Goal: Answer question/provide support: Share knowledge or assist other users

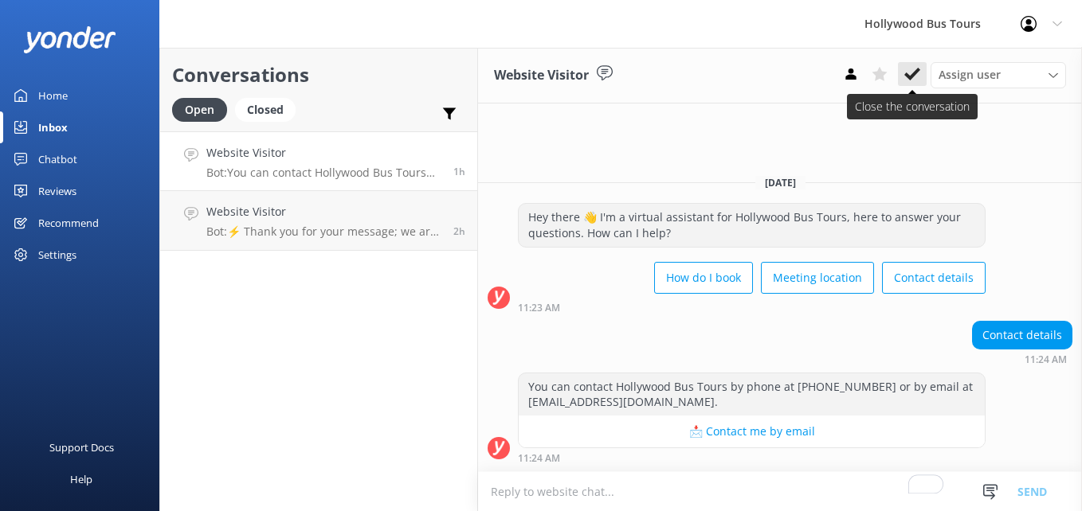
click at [904, 76] on icon at bounding box center [912, 74] width 16 height 16
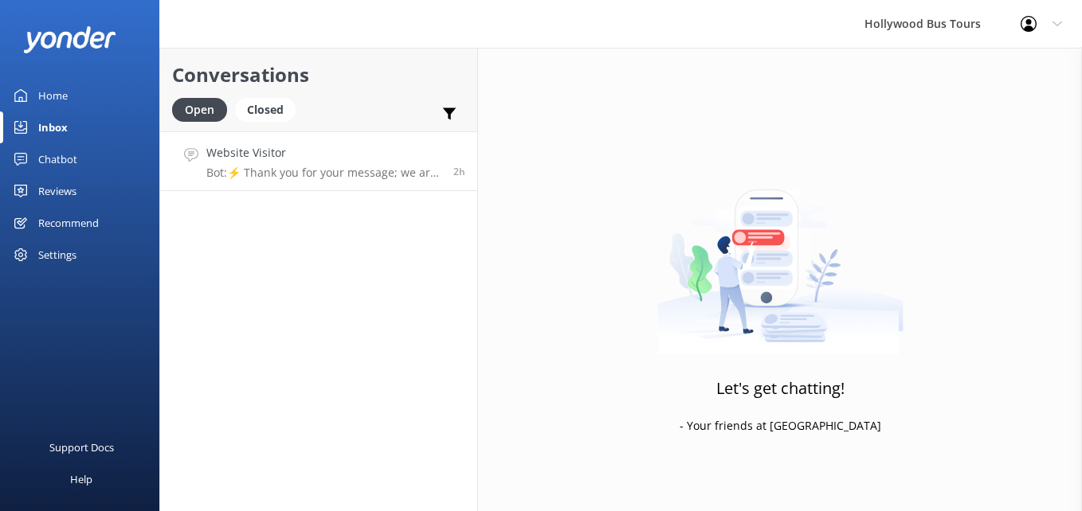
click at [374, 140] on link "Website Visitor Bot: ⚡ Thank you for your message; we are connecting you to a t…" at bounding box center [318, 161] width 317 height 60
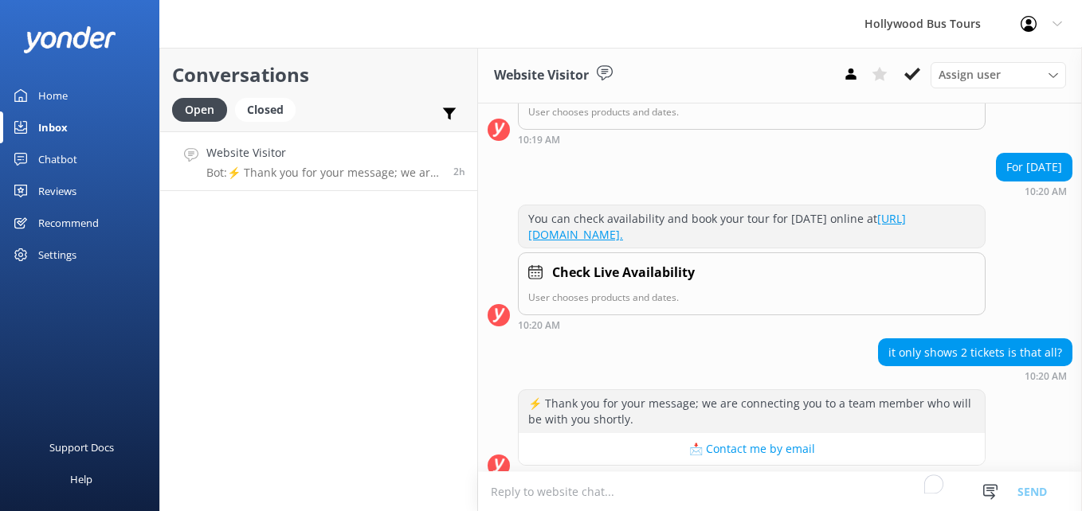
scroll to position [328, 0]
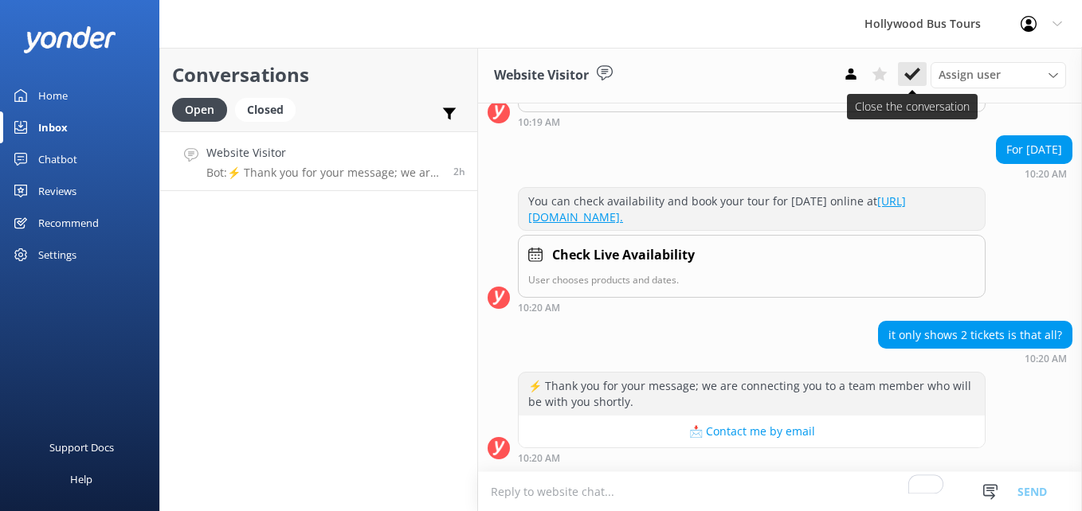
click at [912, 80] on icon at bounding box center [912, 74] width 16 height 16
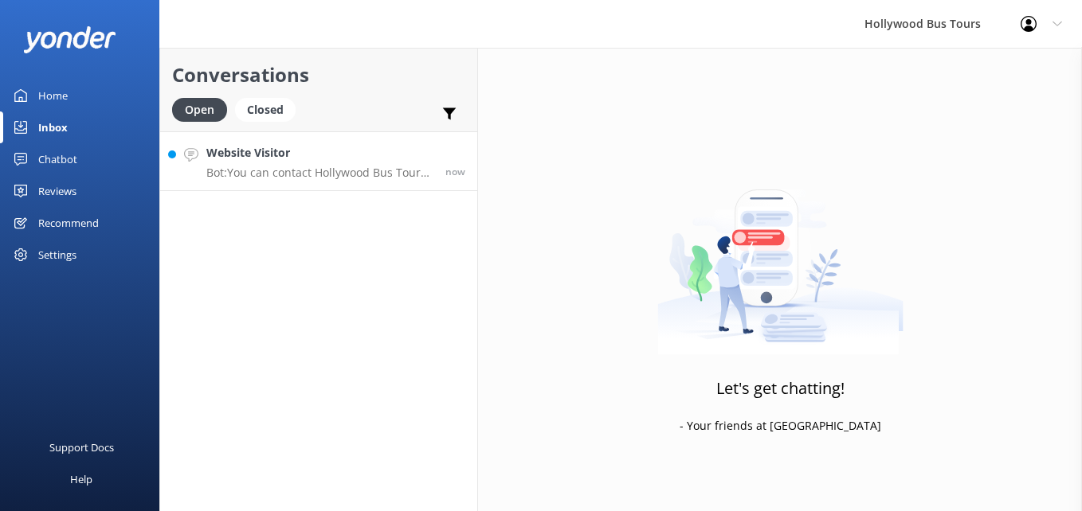
click at [353, 149] on h4 "Website Visitor" at bounding box center [319, 153] width 227 height 18
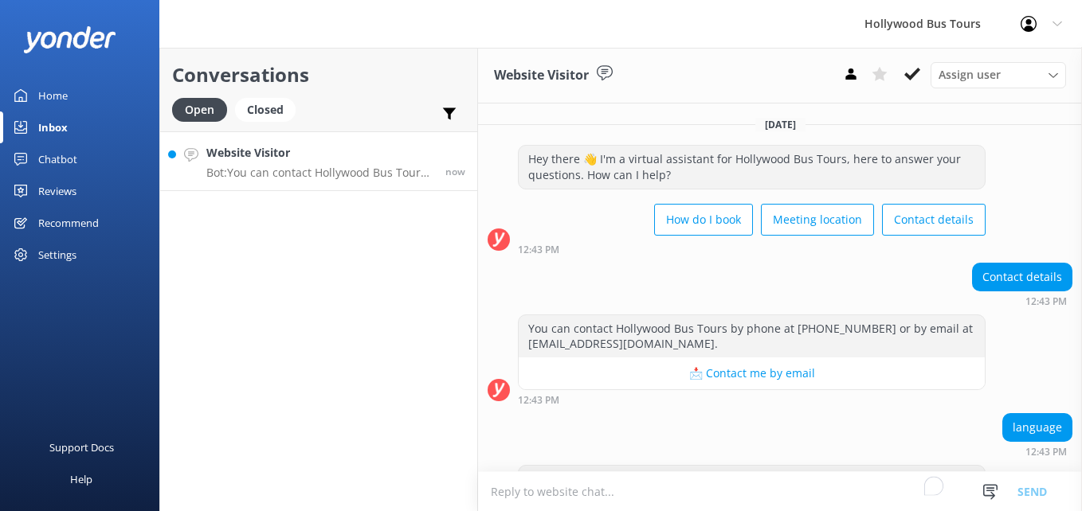
scroll to position [92, 0]
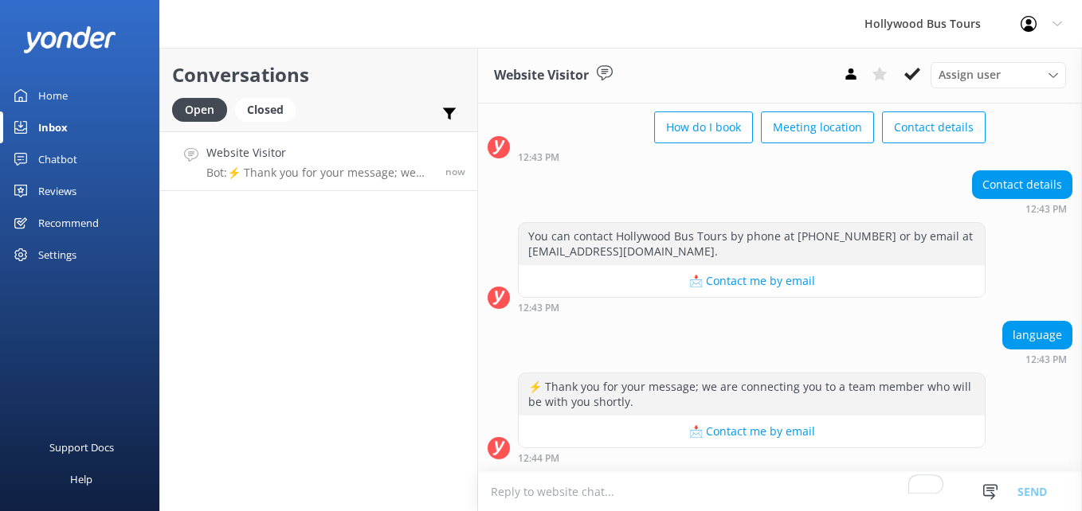
click at [713, 484] on textarea "To enrich screen reader interactions, please activate Accessibility in Grammarl…" at bounding box center [780, 491] width 604 height 39
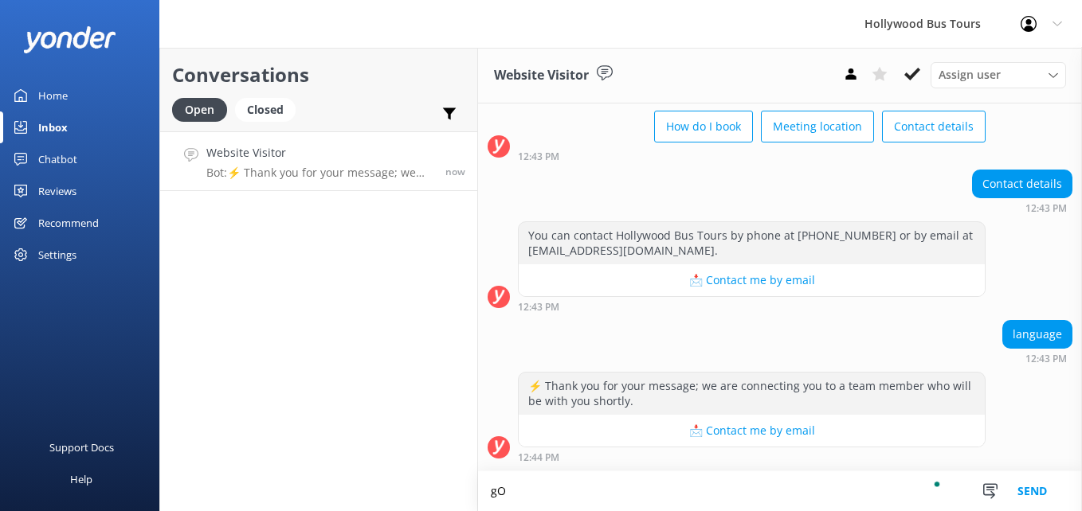
type textarea "g"
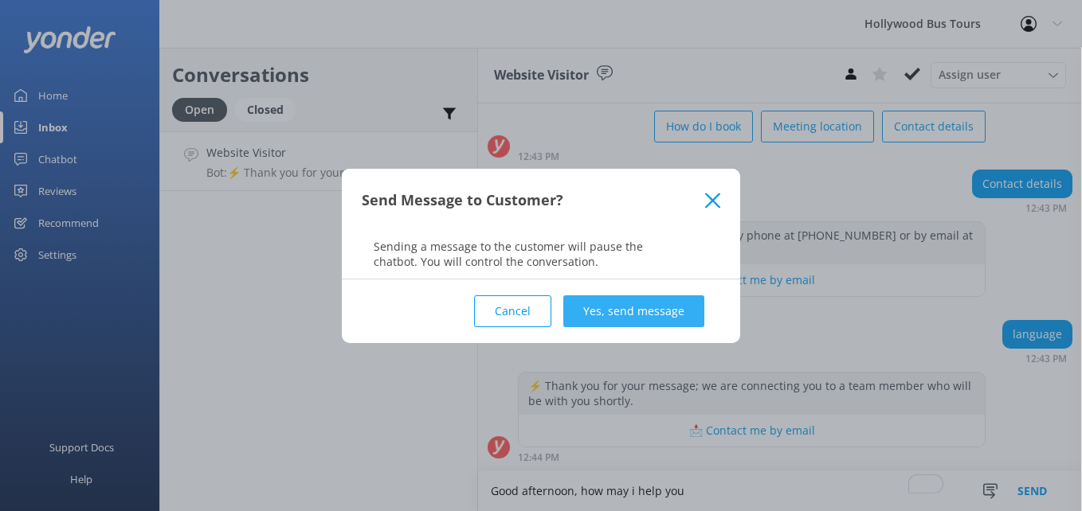
type textarea "Good afternoon, how may i help you"
click at [679, 309] on button "Yes, send message" at bounding box center [633, 312] width 141 height 32
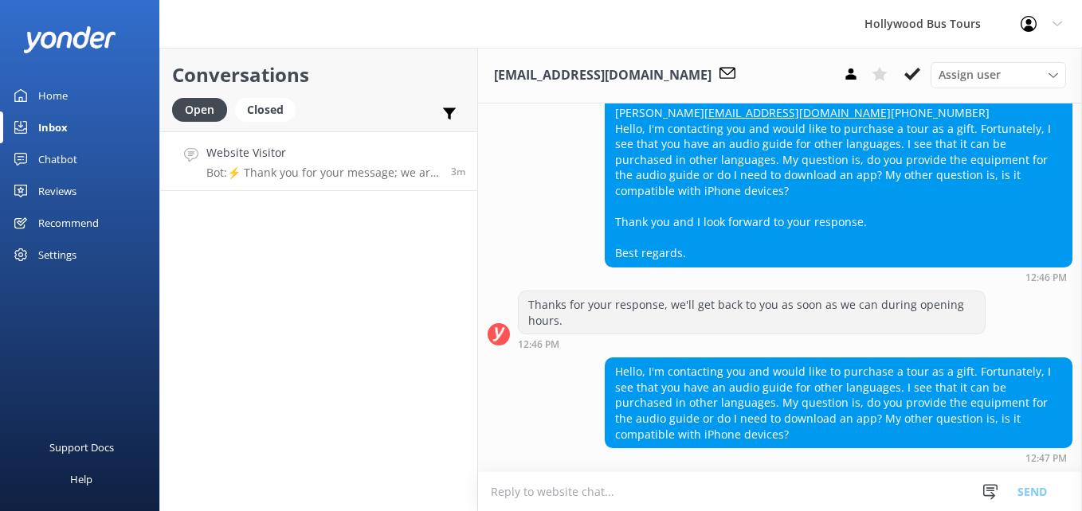
scroll to position [597, 0]
click at [655, 492] on textarea "To enrich screen reader interactions, please activate Accessibility in Grammarl…" at bounding box center [780, 491] width 604 height 39
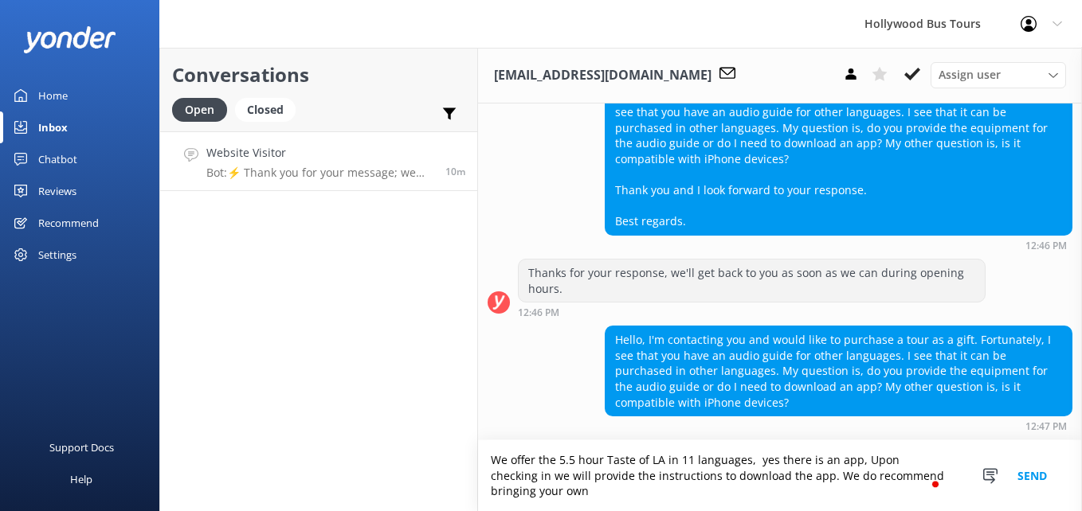
scroll to position [629, 0]
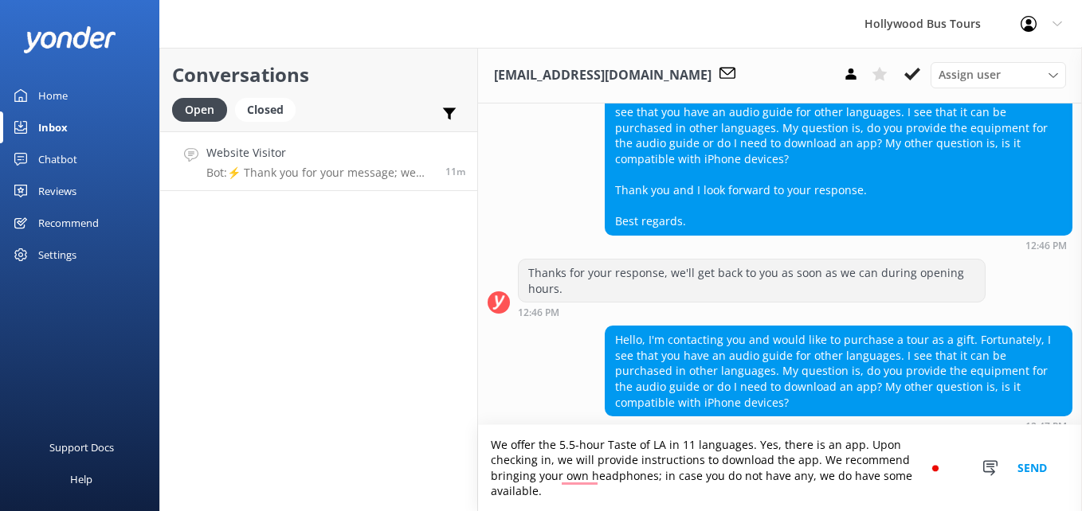
type textarea "We offer the 5.5-hour Taste of LA in 11 languages. Yes, there is an app. Upon c…"
click at [1029, 472] on button "Send" at bounding box center [1032, 468] width 60 height 86
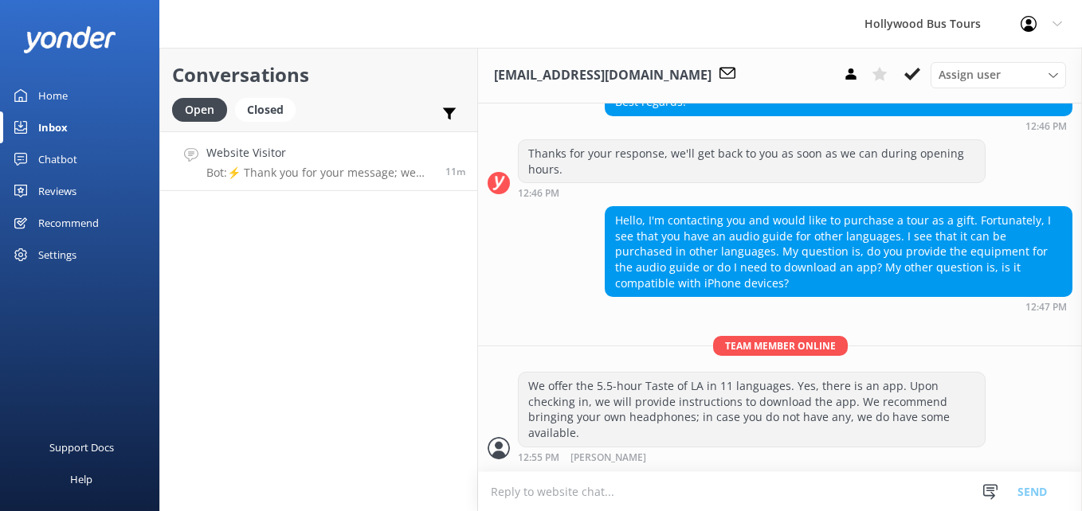
scroll to position [748, 0]
click at [1029, 472] on form "Snippets Manage Save time responding and get consistent tone of response by cre…" at bounding box center [780, 492] width 604 height 40
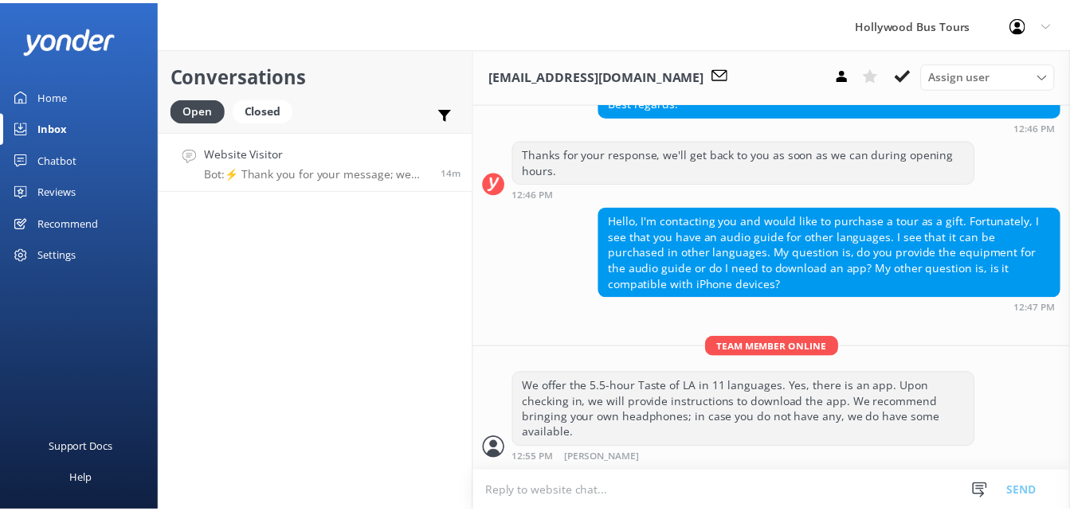
scroll to position [782, 0]
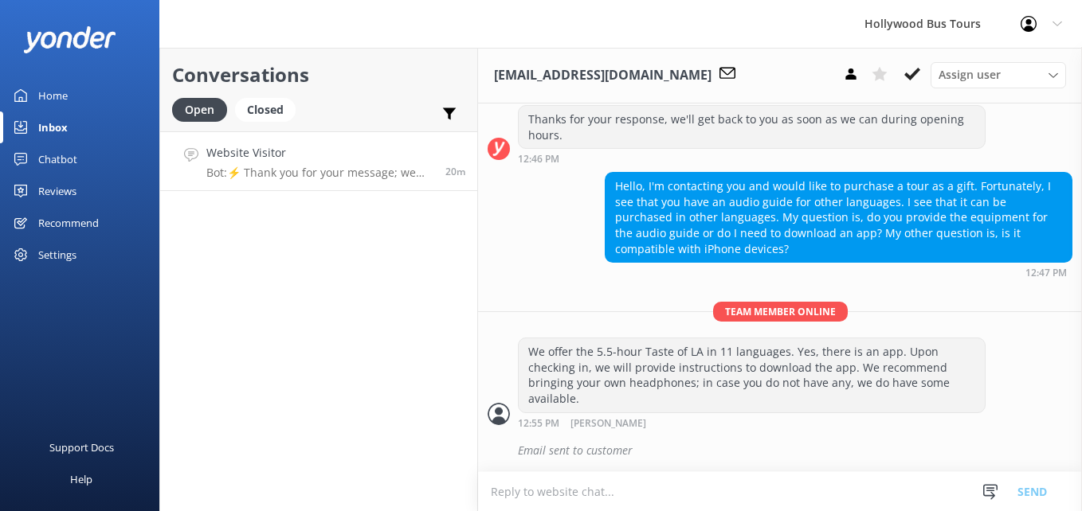
click at [48, 85] on div "Home" at bounding box center [52, 96] width 29 height 32
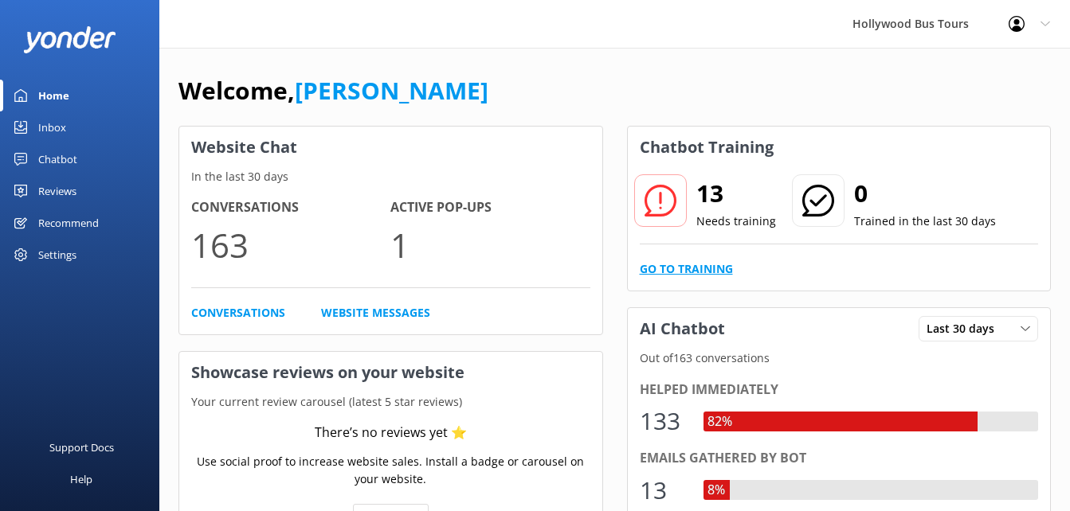
click at [723, 262] on link "Go to Training" at bounding box center [686, 270] width 93 height 18
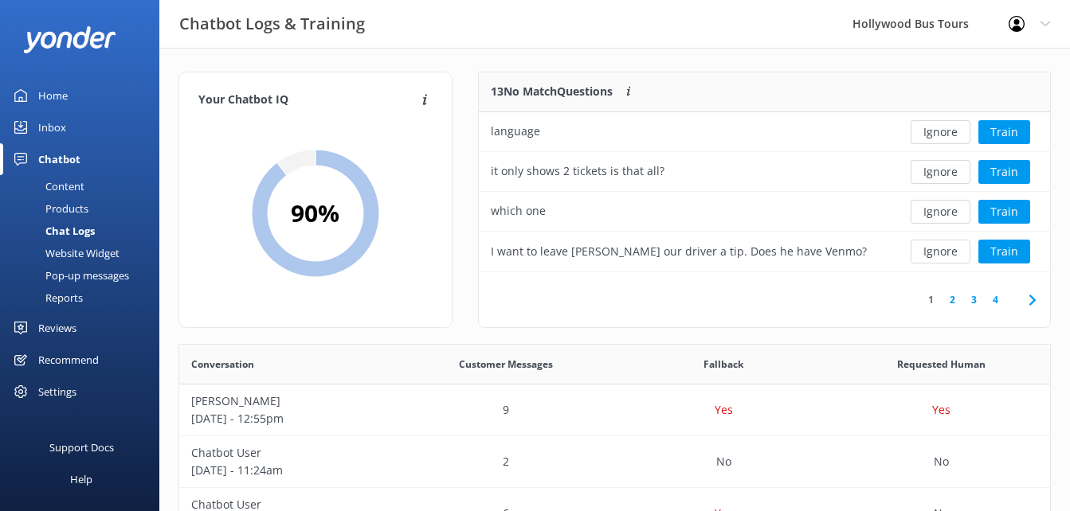
scroll to position [188, 560]
click at [924, 141] on button "Ignore" at bounding box center [941, 132] width 60 height 24
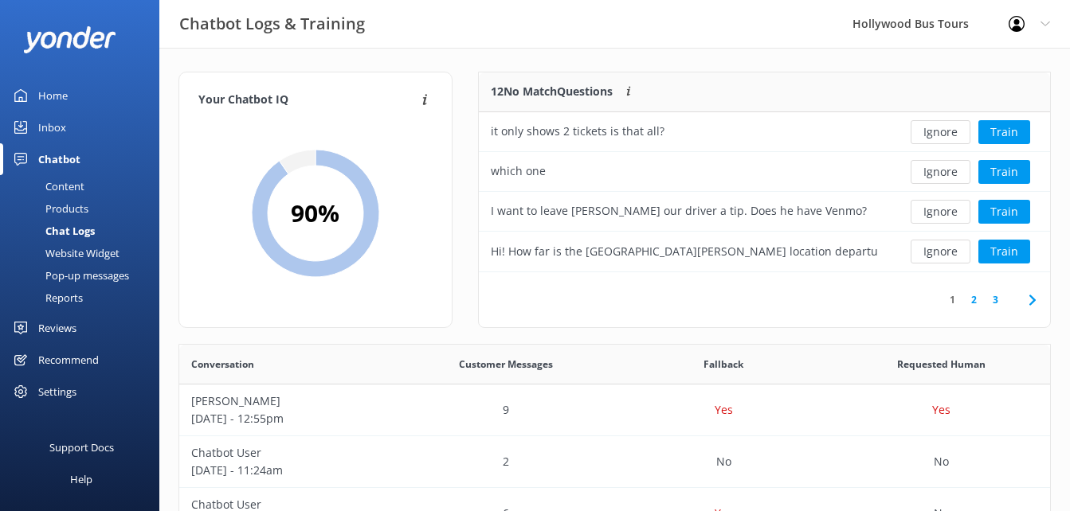
click at [924, 141] on button "Ignore" at bounding box center [941, 132] width 60 height 24
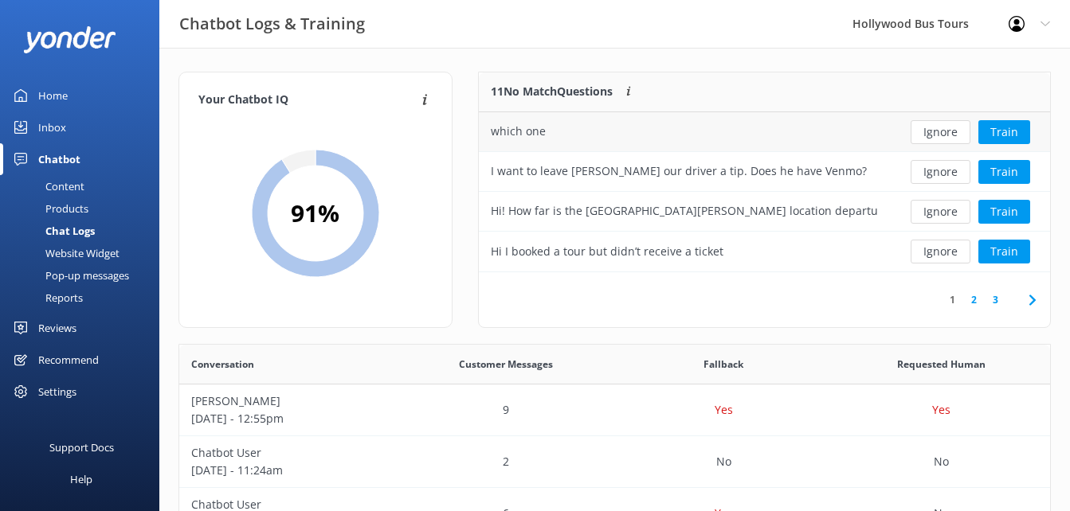
click at [924, 146] on div "Ignore Train" at bounding box center [970, 132] width 159 height 40
click at [927, 139] on button "Ignore" at bounding box center [941, 132] width 60 height 24
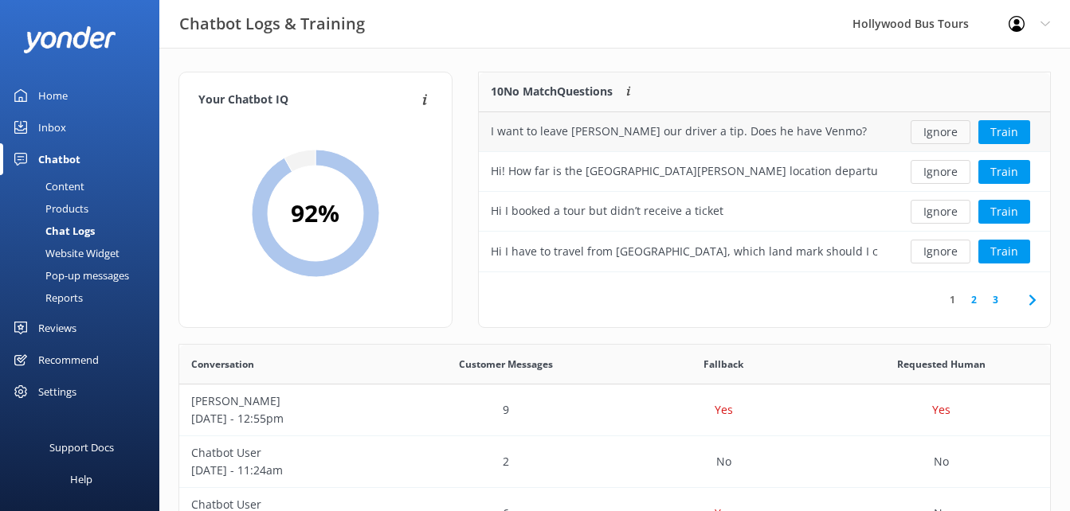
click at [928, 139] on button "Ignore" at bounding box center [941, 132] width 60 height 24
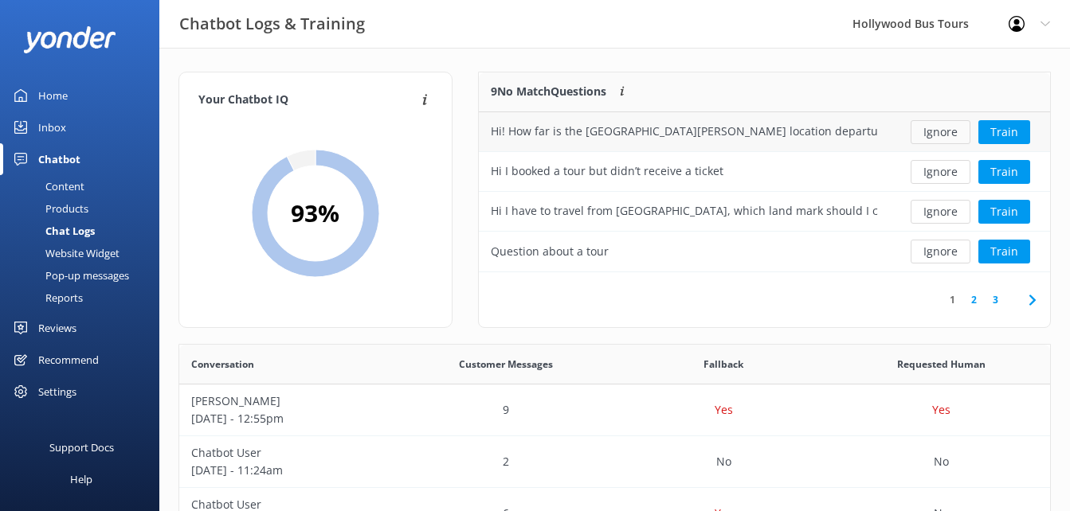
click at [931, 140] on button "Ignore" at bounding box center [941, 132] width 60 height 24
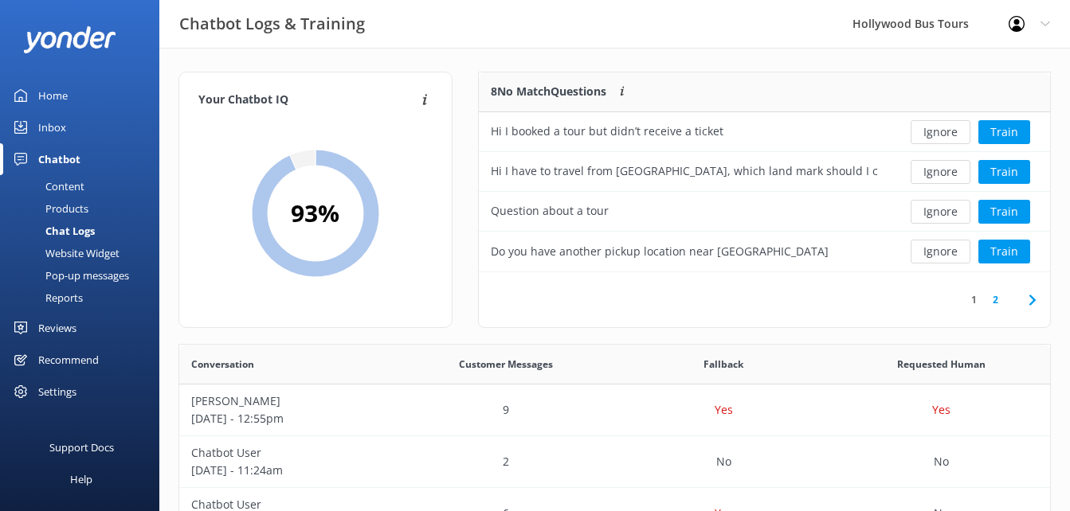
click at [931, 140] on button "Ignore" at bounding box center [941, 132] width 60 height 24
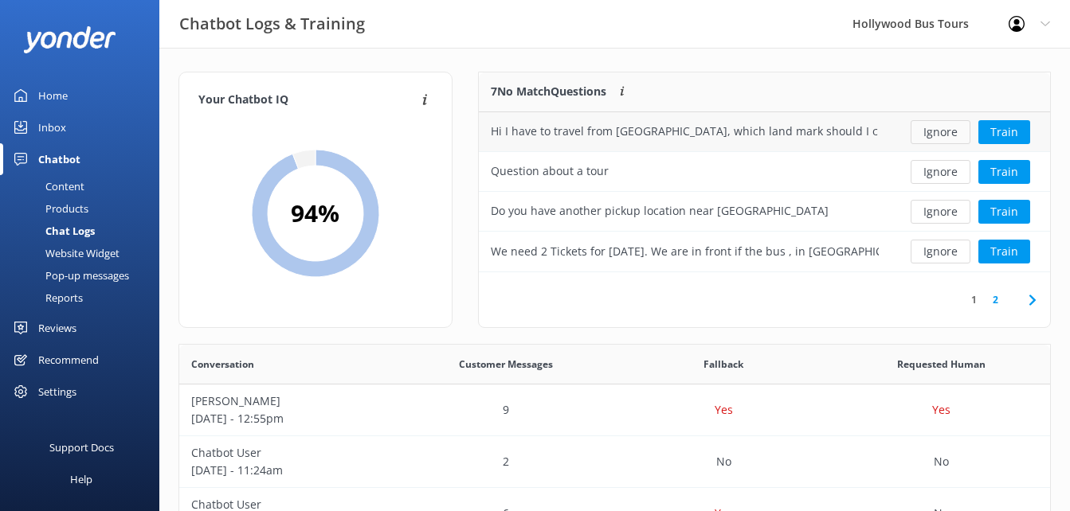
click at [931, 140] on button "Ignore" at bounding box center [941, 132] width 60 height 24
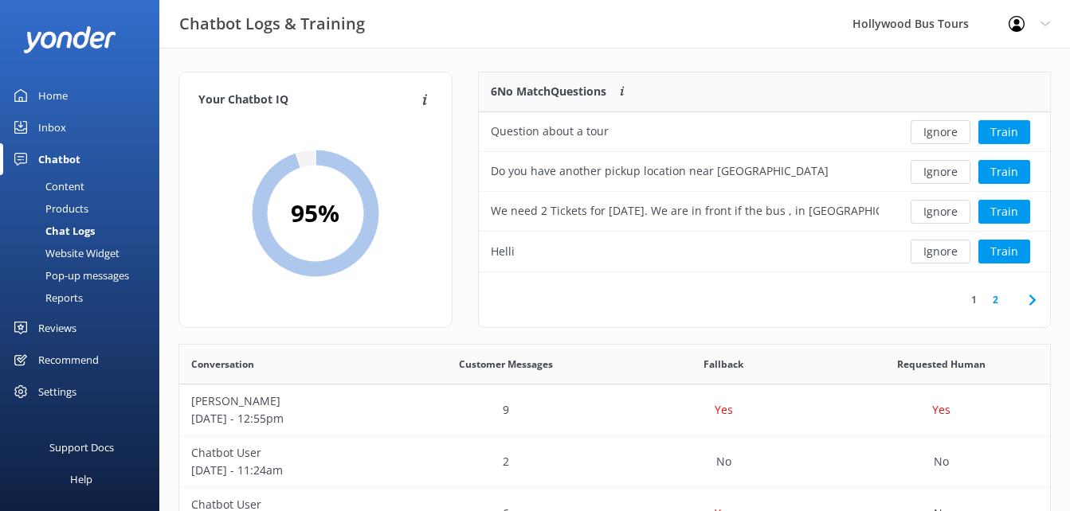
click at [931, 140] on button "Ignore" at bounding box center [941, 132] width 60 height 24
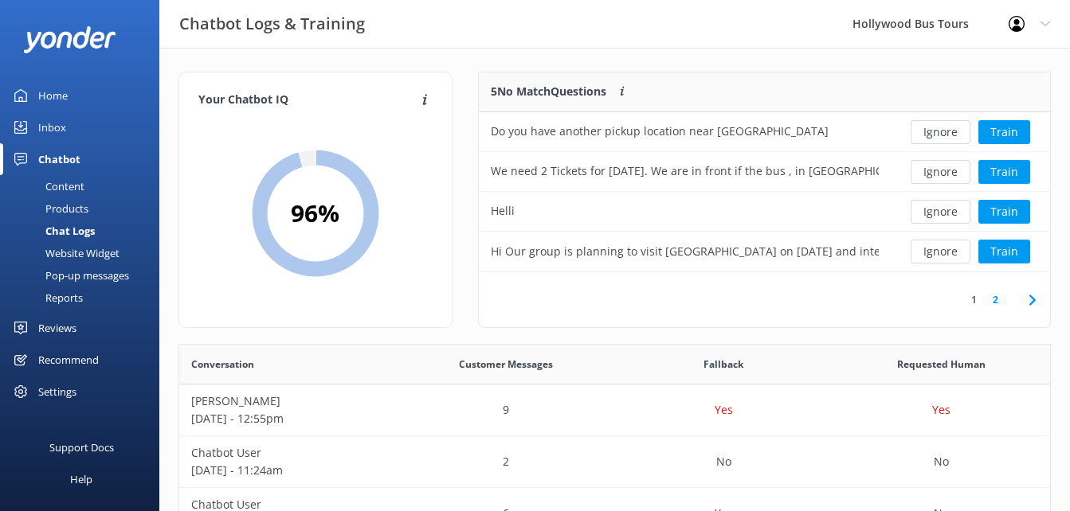
click at [931, 140] on button "Ignore" at bounding box center [941, 132] width 60 height 24
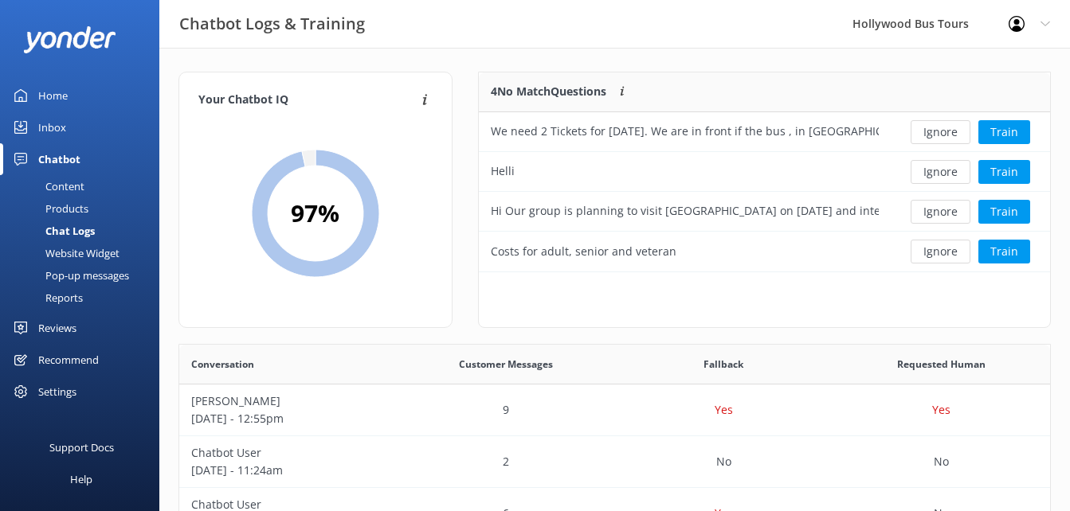
click at [931, 140] on button "Ignore" at bounding box center [941, 132] width 60 height 24
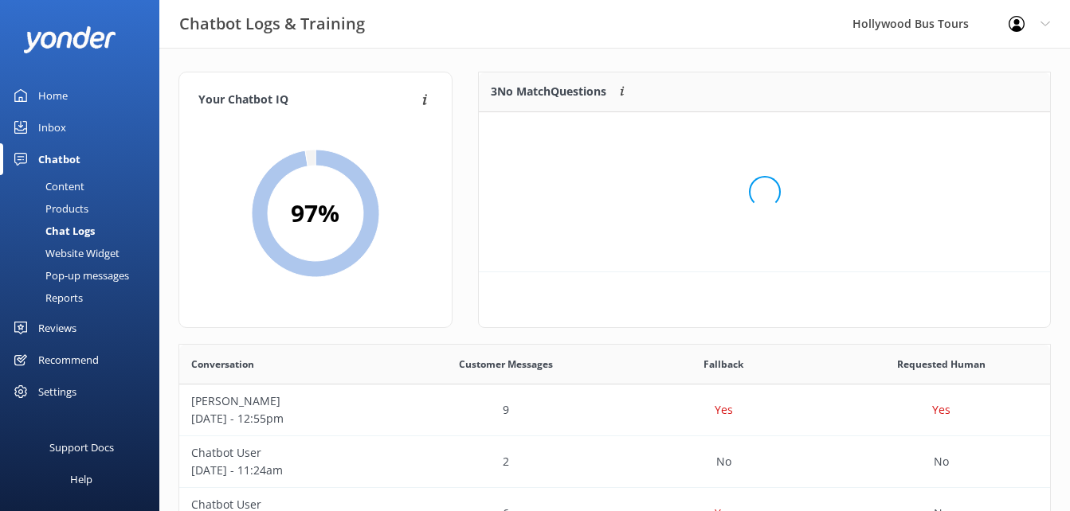
scroll to position [148, 560]
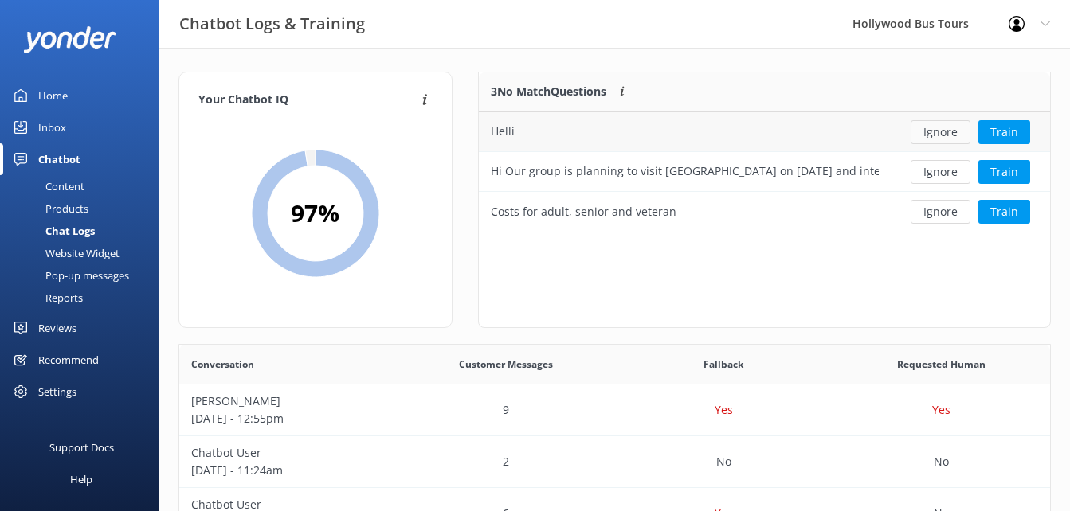
click at [931, 140] on button "Ignore" at bounding box center [941, 132] width 60 height 24
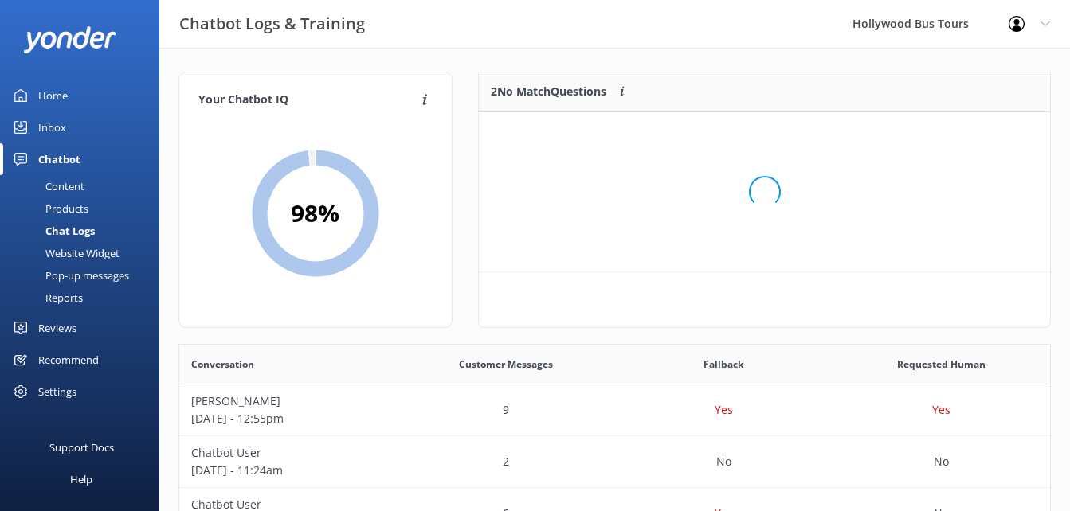
scroll to position [108, 560]
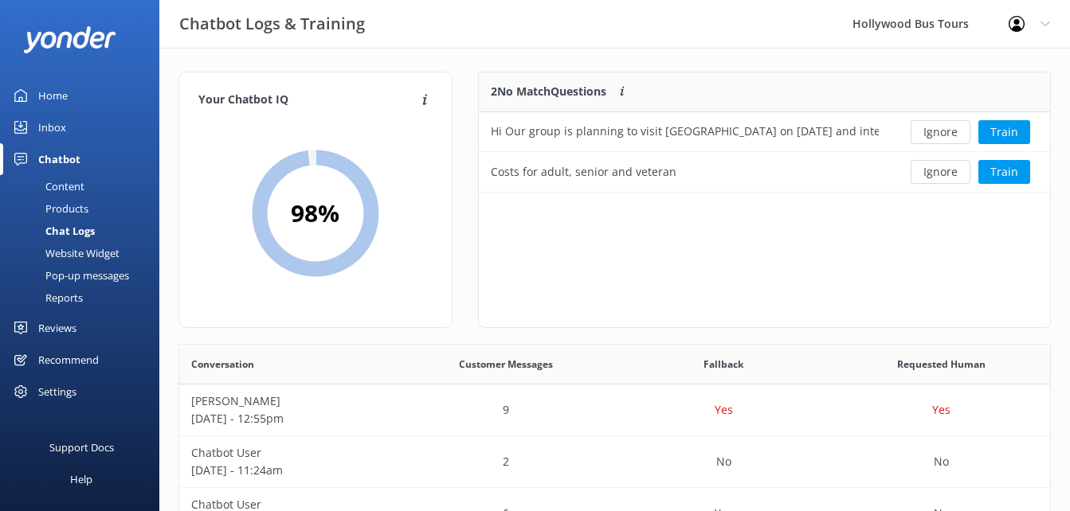
click at [931, 140] on button "Ignore" at bounding box center [941, 132] width 60 height 24
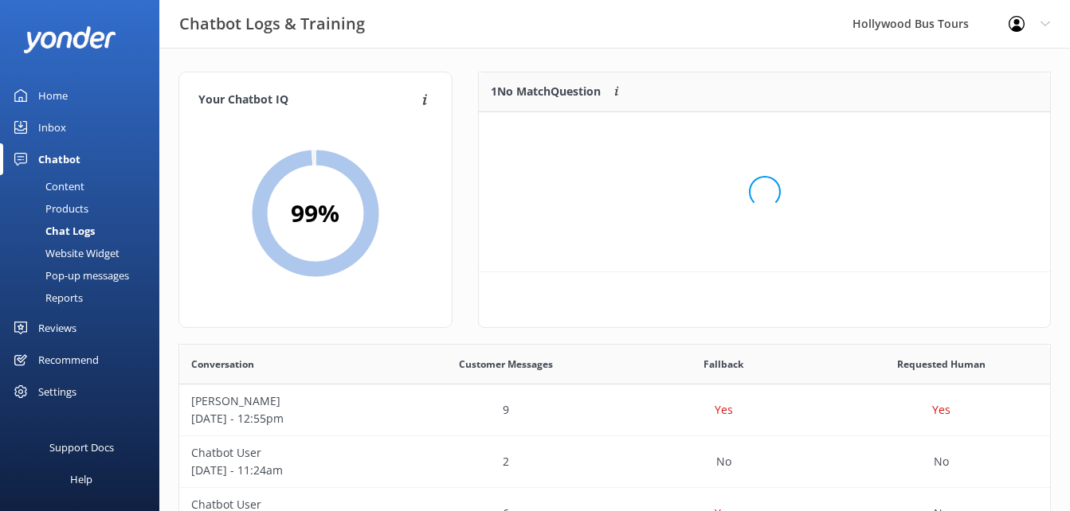
scroll to position [69, 560]
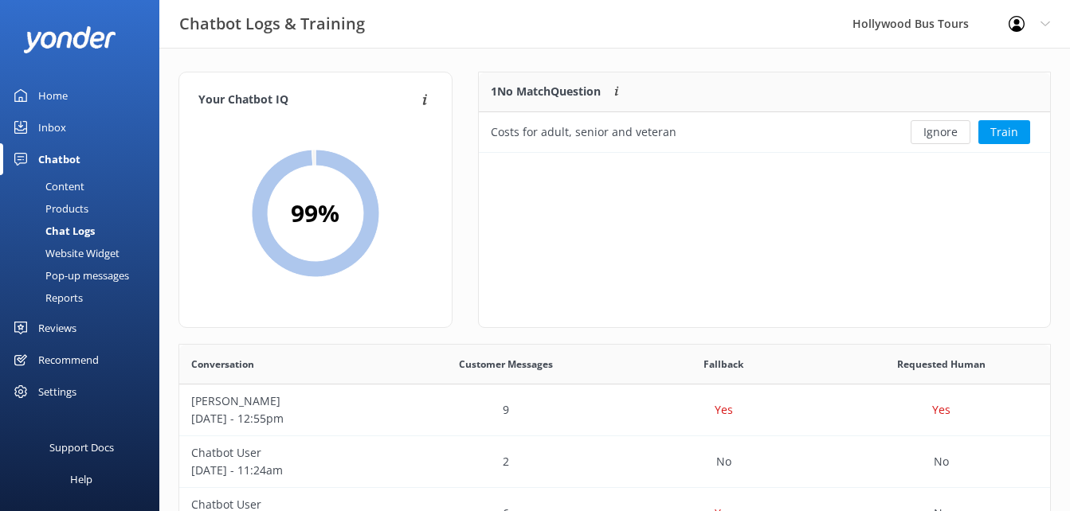
click at [931, 140] on button "Ignore" at bounding box center [941, 132] width 60 height 24
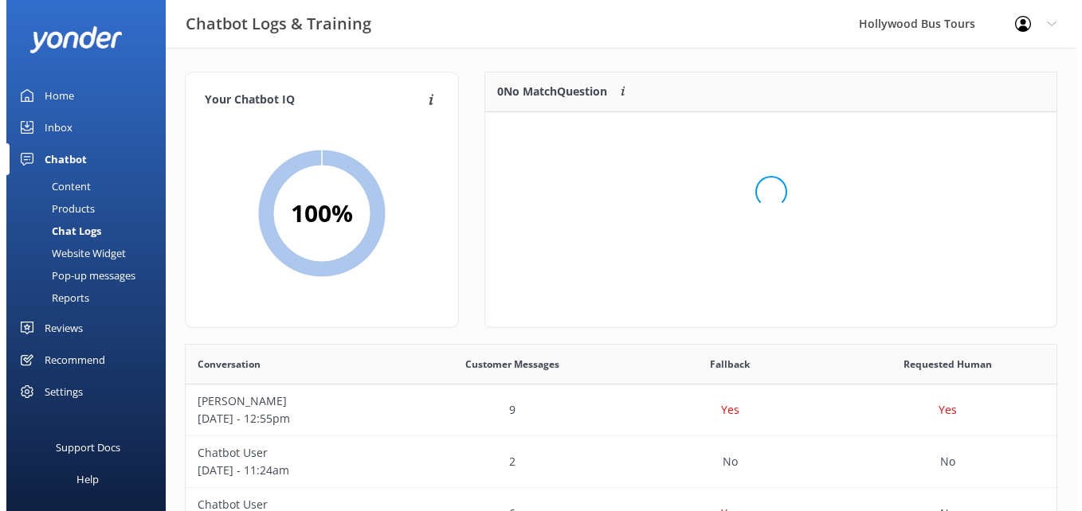
scroll to position [187, 560]
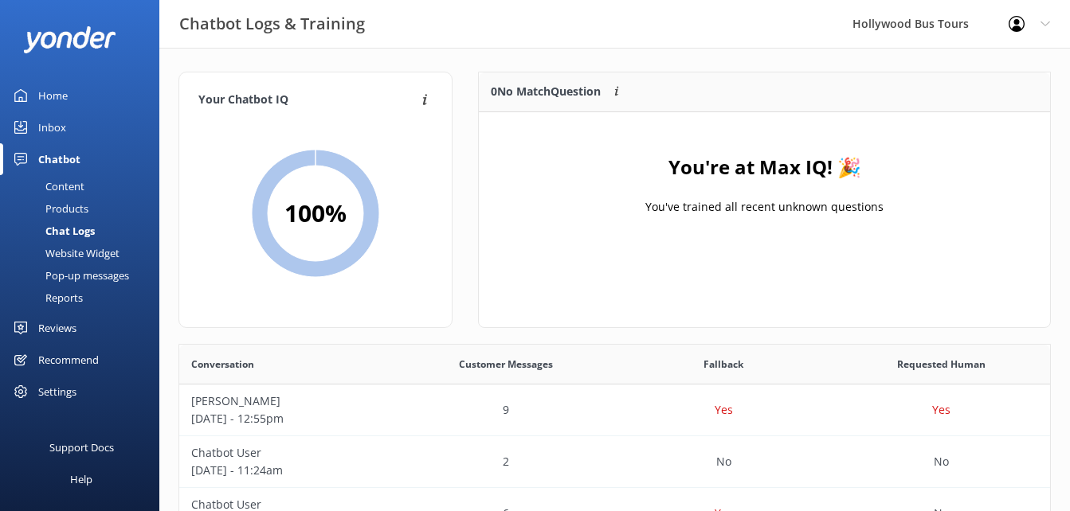
click at [66, 124] on link "Inbox" at bounding box center [79, 128] width 159 height 32
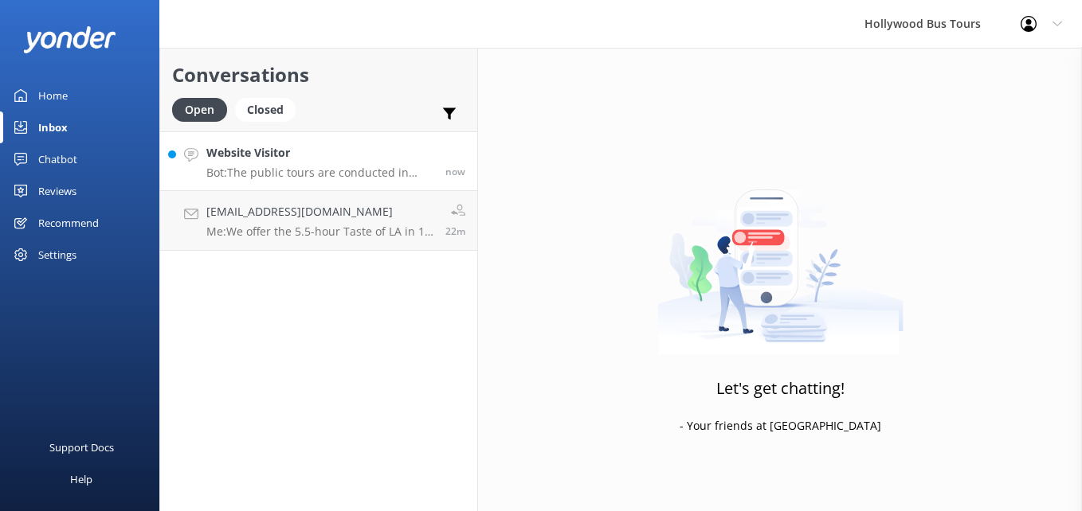
click at [257, 174] on p "Bot: The public tours are conducted in English. However, the 5.5-hour tour depa…" at bounding box center [319, 173] width 227 height 14
